Goal: Task Accomplishment & Management: Use online tool/utility

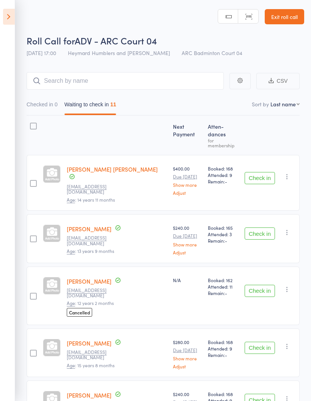
click at [11, 16] on icon at bounding box center [9, 17] width 12 height 16
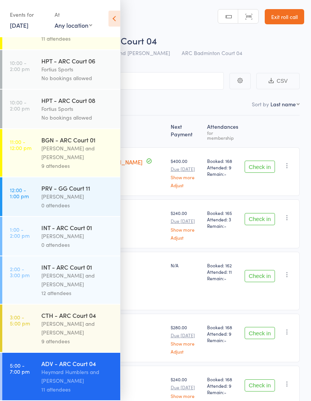
scroll to position [180, 0]
click at [96, 327] on div "[PERSON_NAME] and [PERSON_NAME]" at bounding box center [77, 327] width 72 height 17
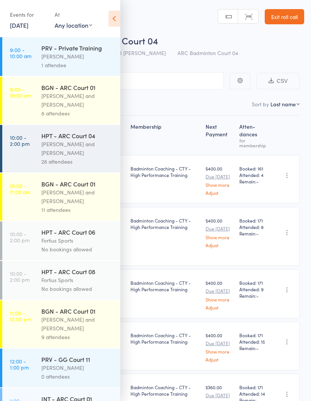
click at [117, 20] on icon at bounding box center [115, 19] width 12 height 16
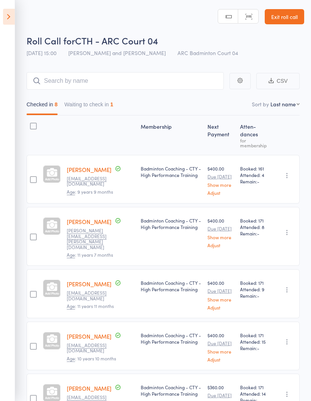
click at [98, 102] on button "Waiting to check in 1" at bounding box center [89, 106] width 49 height 17
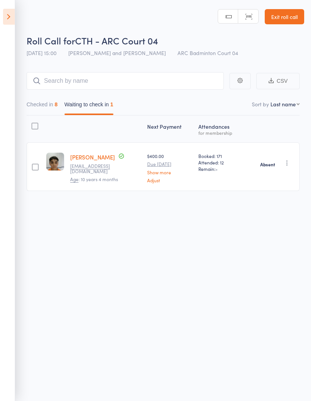
click at [52, 106] on button "Checked in 8" at bounding box center [42, 106] width 31 height 17
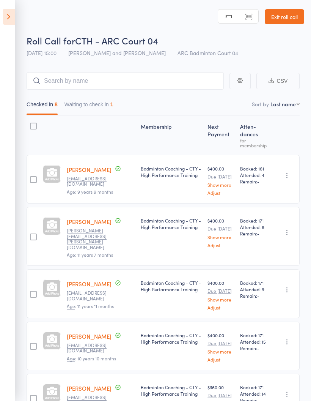
click at [10, 18] on icon at bounding box center [9, 17] width 12 height 16
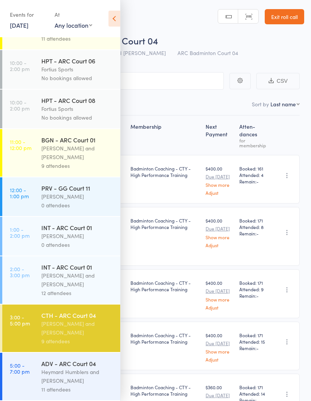
scroll to position [180, 0]
click at [87, 369] on div "Heymard Humblers and [PERSON_NAME]" at bounding box center [77, 375] width 72 height 17
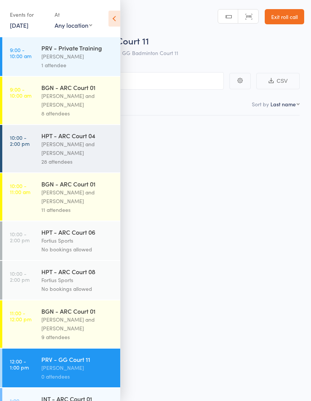
click at [86, 372] on div "[PERSON_NAME]" at bounding box center [77, 367] width 72 height 9
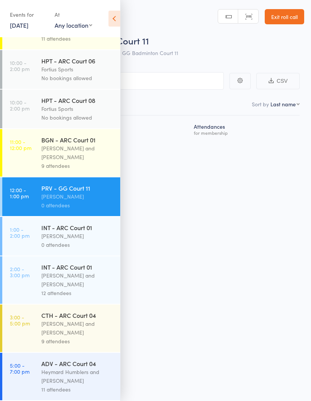
scroll to position [180, 0]
click at [83, 370] on div "Heymard Humblers and [PERSON_NAME]" at bounding box center [77, 375] width 72 height 17
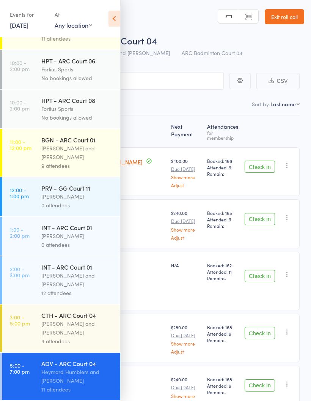
scroll to position [180, 0]
click at [117, 17] on icon at bounding box center [115, 19] width 12 height 16
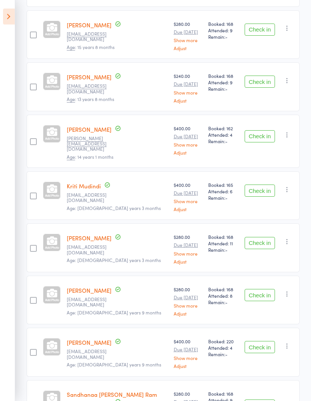
scroll to position [320, 0]
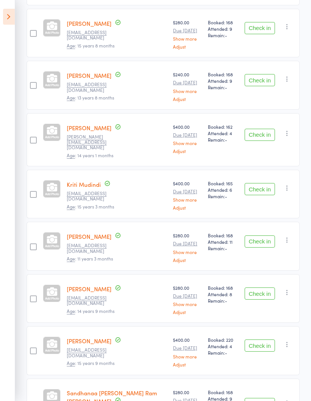
click at [263, 235] on button "Check in" at bounding box center [260, 241] width 30 height 12
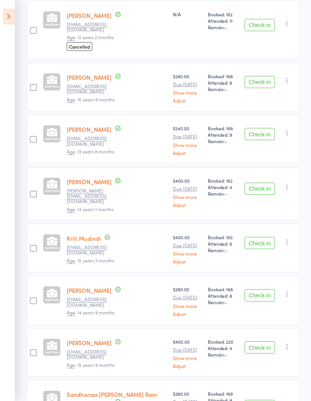
scroll to position [268, 0]
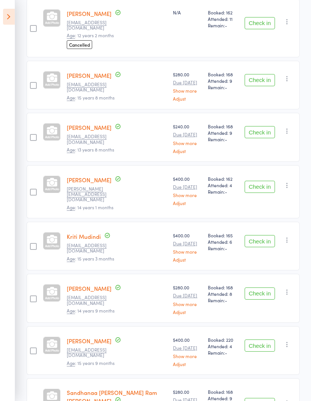
click at [263, 398] on button "Check in" at bounding box center [260, 404] width 30 height 12
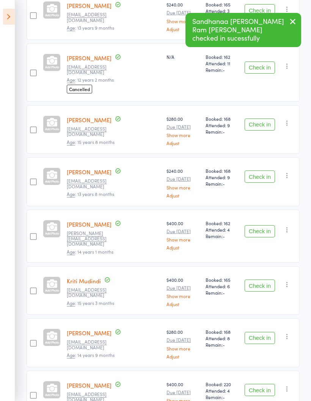
click at [261, 332] on button "Check in" at bounding box center [260, 338] width 30 height 12
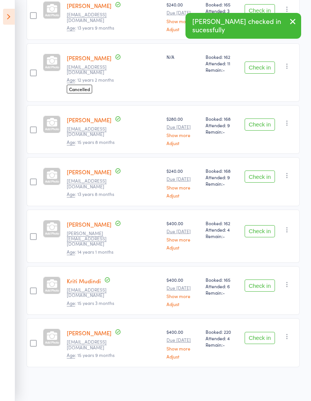
scroll to position [164, 0]
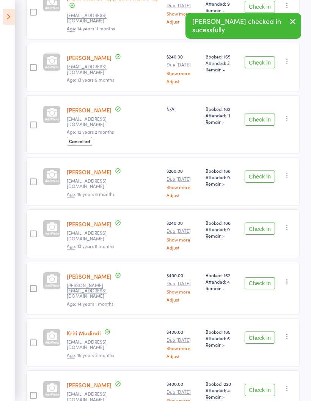
click at [263, 277] on button "Check in" at bounding box center [260, 283] width 30 height 12
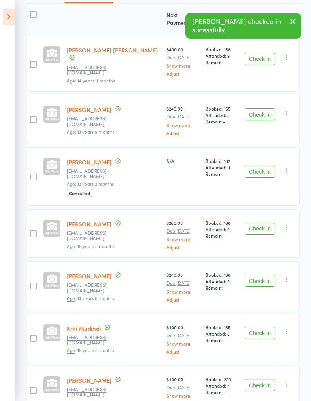
click at [263, 274] on button "Check in" at bounding box center [260, 280] width 30 height 12
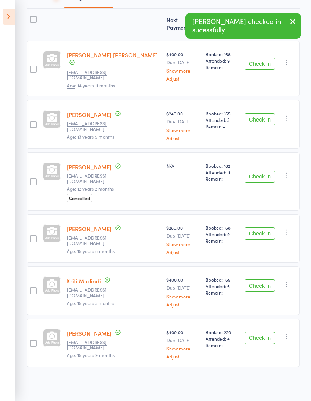
scroll to position [60, 0]
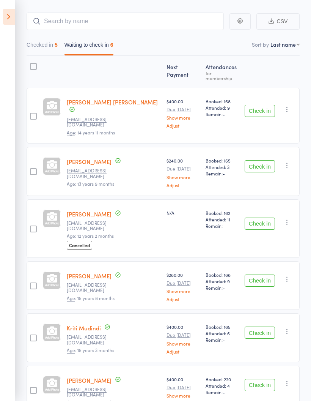
click at [263, 105] on button "Check in" at bounding box center [260, 111] width 30 height 12
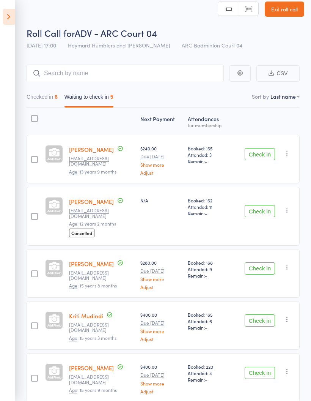
click at [268, 205] on button "Check in" at bounding box center [260, 211] width 30 height 12
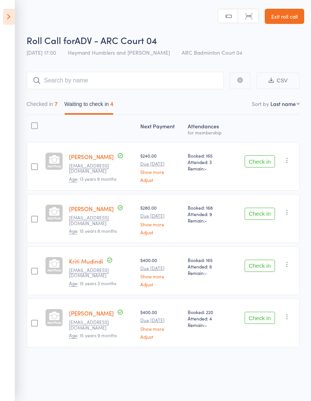
click at [45, 99] on button "Checked in 7" at bounding box center [42, 105] width 31 height 17
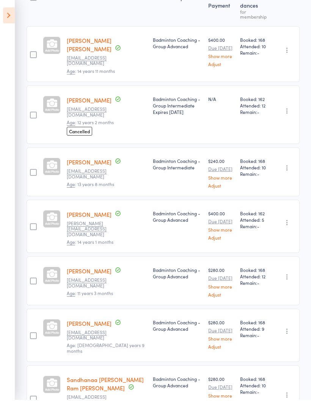
scroll to position [127, 0]
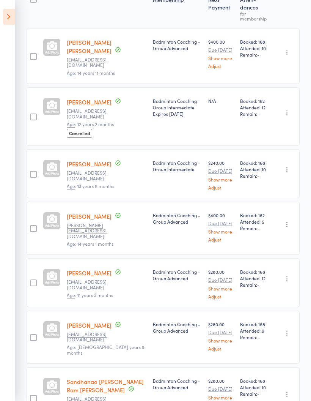
click at [291, 329] on icon "button" at bounding box center [287, 333] width 8 height 8
click at [282, 343] on li "Undo check-in" at bounding box center [260, 347] width 63 height 9
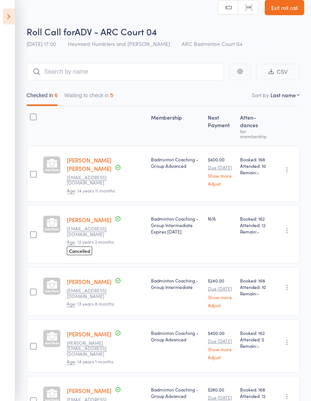
scroll to position [0, 0]
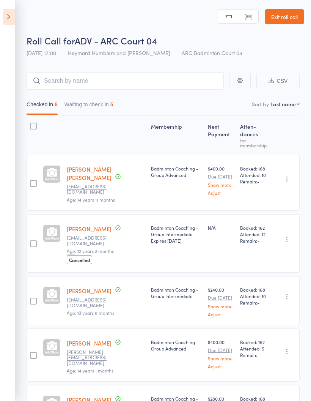
click at [108, 106] on button "Waiting to check in 5" at bounding box center [89, 106] width 49 height 17
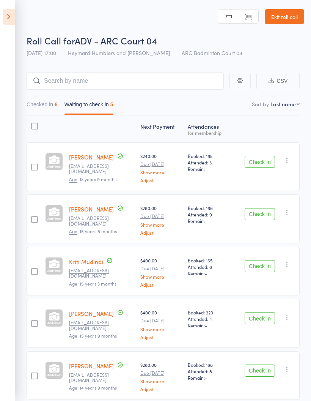
click at [288, 213] on icon "button" at bounding box center [287, 213] width 8 height 8
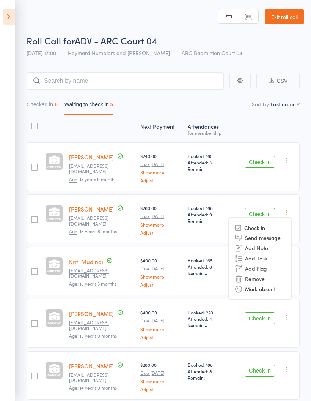
click at [282, 228] on li "Check in" at bounding box center [260, 227] width 63 height 9
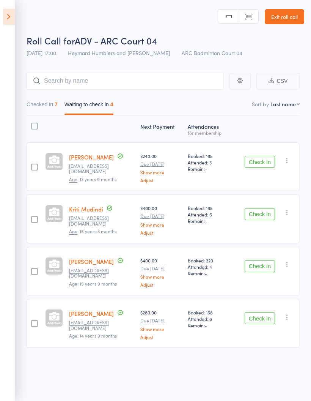
click at [259, 318] on button "Check in" at bounding box center [260, 318] width 30 height 12
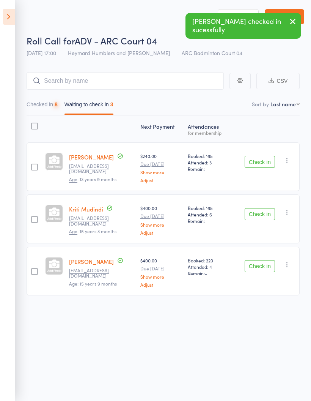
click at [51, 104] on button "Checked in 8" at bounding box center [42, 106] width 31 height 17
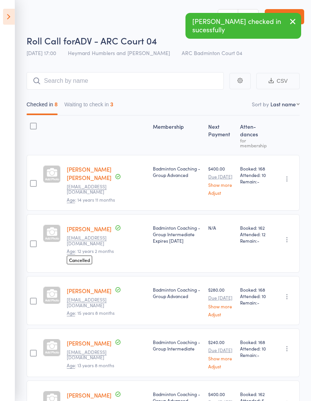
click at [287, 293] on icon "button" at bounding box center [287, 297] width 8 height 8
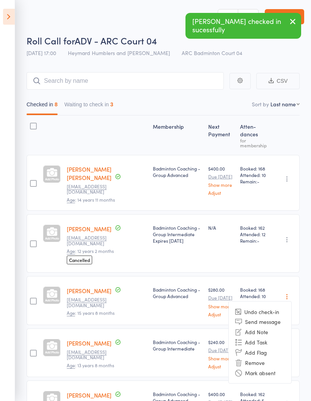
click at [276, 307] on li "Undo check-in" at bounding box center [260, 311] width 63 height 9
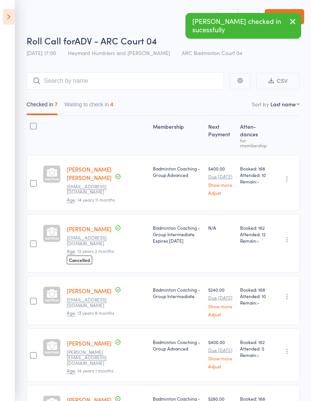
click at [110, 107] on button "Waiting to check in 4" at bounding box center [89, 106] width 49 height 17
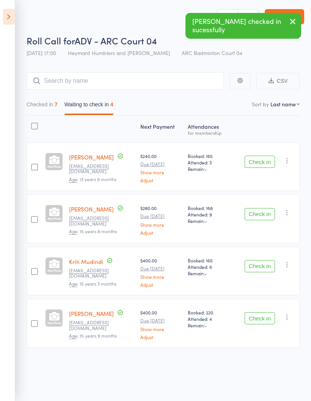
click at [53, 105] on button "Checked in 7" at bounding box center [42, 106] width 31 height 17
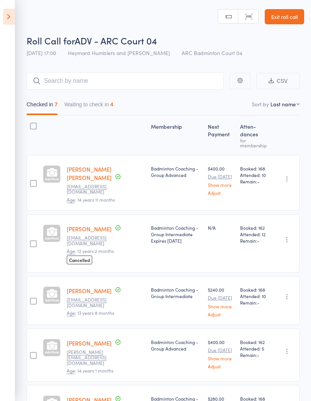
click at [91, 111] on button "Waiting to check in 4" at bounding box center [89, 106] width 49 height 17
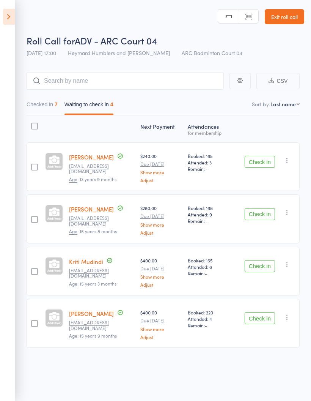
click at [10, 17] on icon at bounding box center [9, 17] width 12 height 16
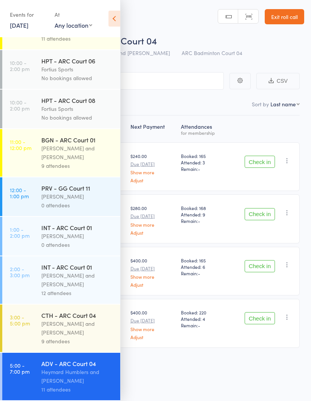
scroll to position [5, 0]
click at [111, 20] on icon at bounding box center [115, 19] width 12 height 16
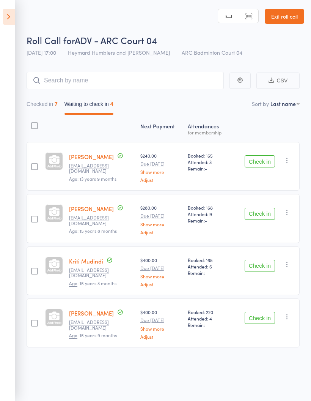
click at [287, 156] on icon "button" at bounding box center [287, 160] width 8 height 8
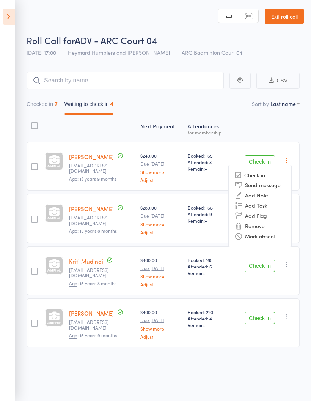
click at [279, 231] on li "Mark absent" at bounding box center [260, 236] width 63 height 10
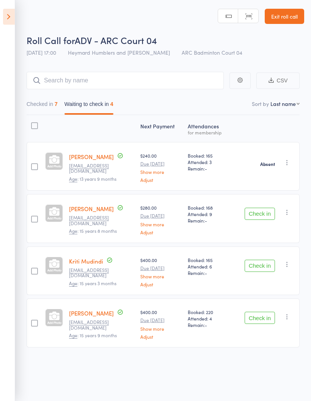
click at [290, 208] on icon "button" at bounding box center [287, 212] width 8 height 8
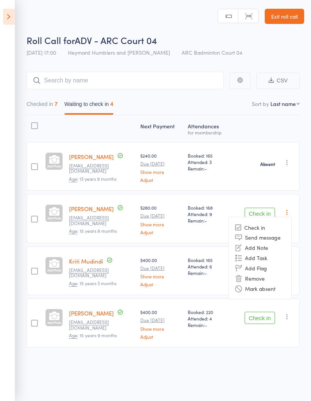
click at [279, 222] on li "Check in" at bounding box center [260, 226] width 63 height 9
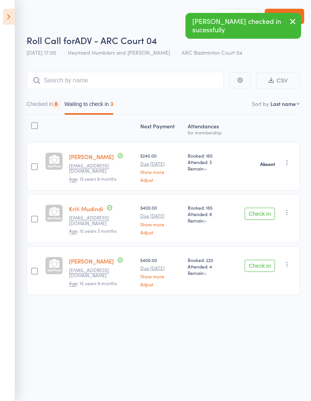
click at [287, 262] on icon "button" at bounding box center [287, 264] width 8 height 8
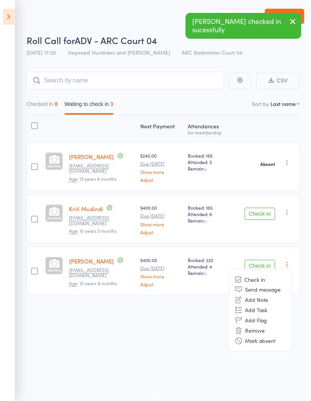
click at [279, 335] on li "Mark absent" at bounding box center [260, 340] width 63 height 10
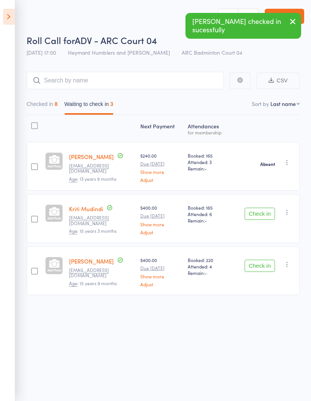
click at [290, 209] on icon "button" at bounding box center [287, 212] width 8 height 8
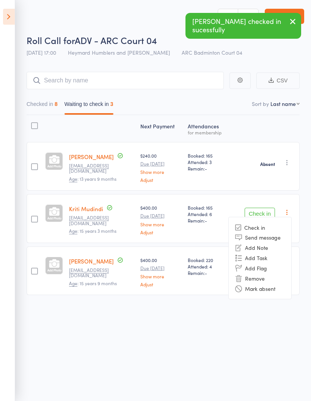
click at [285, 285] on li "Mark absent" at bounding box center [260, 288] width 63 height 10
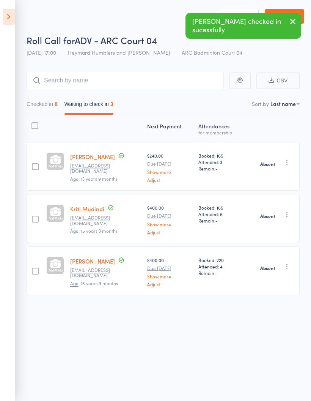
click at [36, 102] on button "Checked in 8" at bounding box center [42, 105] width 31 height 17
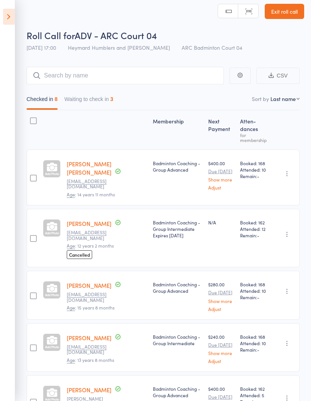
click at [3, 17] on icon at bounding box center [9, 17] width 12 height 16
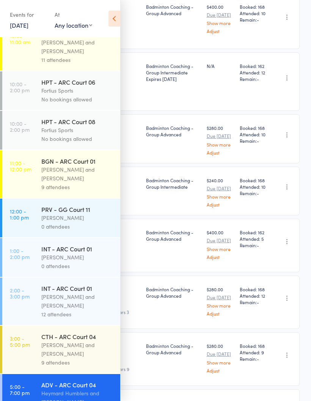
scroll to position [179, 0]
